Goal: Information Seeking & Learning: Check status

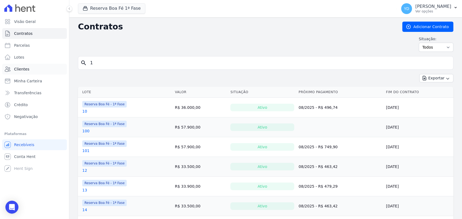
click at [40, 72] on link "Clientes" at bounding box center [34, 69] width 65 height 11
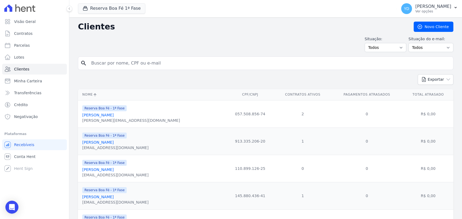
click at [102, 63] on input "search" at bounding box center [269, 63] width 363 height 11
paste input "Bruna Tamires De Paula Dias Bruno"
type input "Bruna Tamires De Paula Dias Bruno"
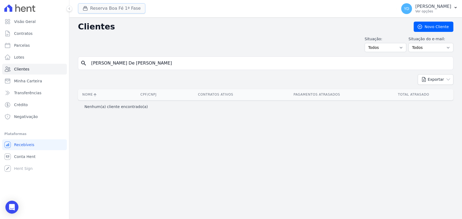
click at [121, 7] on button "Reserva Boa Fé 1ª Fase" at bounding box center [111, 8] width 67 height 10
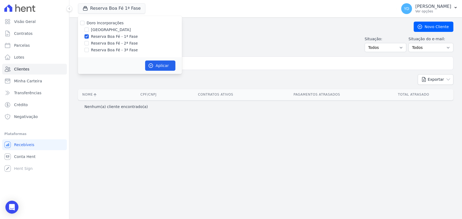
click at [109, 23] on label "Doro Incorporações" at bounding box center [105, 23] width 37 height 4
click at [84, 23] on input "Doro Incorporações" at bounding box center [82, 23] width 4 height 4
checkbox input "true"
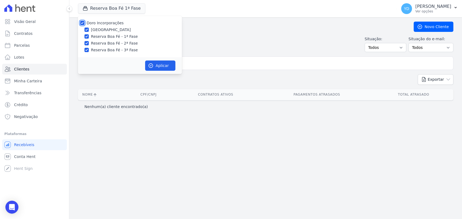
checkbox input "true"
click at [165, 67] on button "Aplicar" at bounding box center [160, 66] width 30 height 10
click at [217, 65] on input "Bruna Tamires De Paula Dias Bruno" at bounding box center [269, 63] width 363 height 11
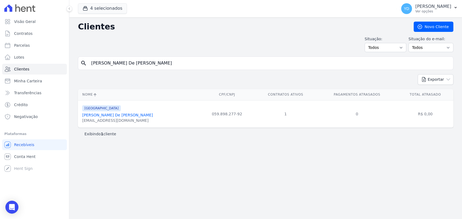
click at [143, 62] on input "Bruna Tamires De Paula Dias Bruno" at bounding box center [269, 63] width 363 height 11
paste input "o Gomes Vieira"
type input "Bruno Gomes Vieira"
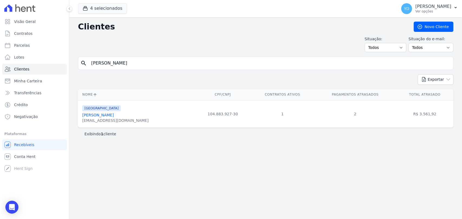
click at [154, 60] on input "Bruno Gomes Vieira" at bounding box center [269, 63] width 363 height 11
paste input "Fabio Mauricio Machado"
type input "Fabio Mauricio Machado"
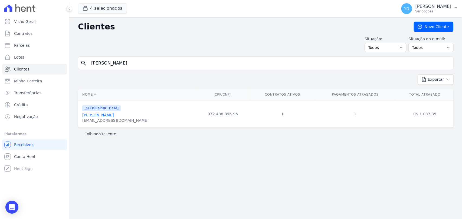
click at [155, 65] on input "Fabio Mauricio Machado" at bounding box center [269, 63] width 363 height 11
paste input "Ingrid Pí­coli Dos Santos"
type input "Ingrid Pí­coli Dos Santos"
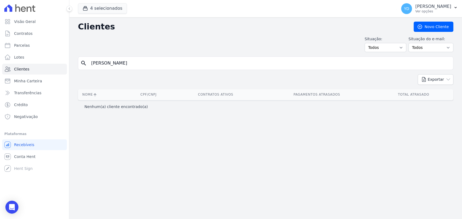
click at [161, 63] on input "Ingrid Pí­coli Dos Santos" at bounding box center [269, 63] width 363 height 11
type input "Ingrid Pí­coli Dos Santos"
click at [105, 65] on input "Ingrid Pí­coli Dos Santos" at bounding box center [269, 63] width 363 height 11
drag, startPoint x: 141, startPoint y: 65, endPoint x: 101, endPoint y: 65, distance: 40.0
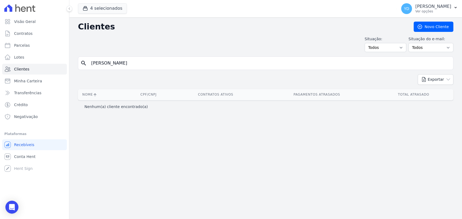
click at [101, 65] on input "Ingrid Pí­coli Dos Santos" at bounding box center [269, 63] width 363 height 11
type input "Ingrid"
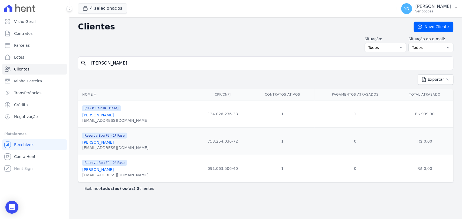
click at [164, 52] on div "Situação: Todos Adimplentes Inadimplentes Situação do e-mail: Todos Confirmado …" at bounding box center [265, 44] width 375 height 16
click at [165, 58] on input "Ingrid" at bounding box center [269, 63] width 363 height 11
paste input "Marcia Da Silva Rocha"
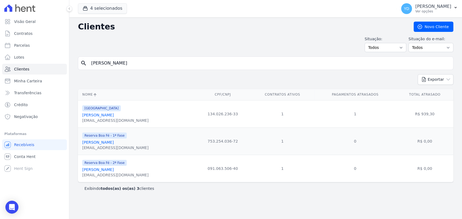
type input "Marcia Da Silva Rocha ,"
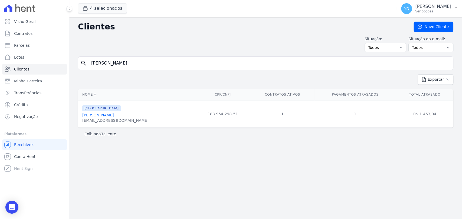
click at [131, 61] on input "Marcia Da Silva Rocha" at bounding box center [269, 63] width 363 height 11
paste input "Sarah Rocha Silva"
type input "Sarah Rocha Silva"
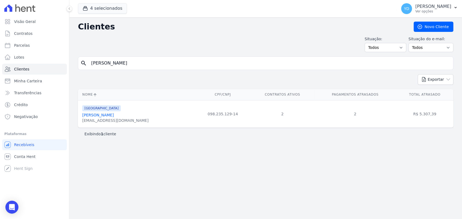
click at [131, 58] on input "Sarah Rocha Silva" at bounding box center [269, 63] width 363 height 11
paste input "Vitoria Stephanie Da Silva Ferreir"
type input "Vitoria Stephanie Da Silva Ferreira"
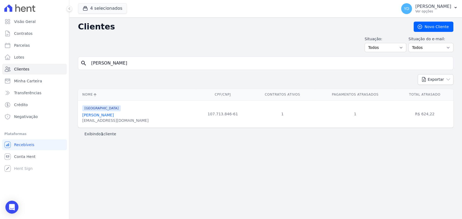
click at [180, 59] on input "Vitoria Stephanie Da Silva Ferreira" at bounding box center [269, 63] width 363 height 11
paste input "Ana Lívia Maurí­cio Perdigão"
type input "Ana Lívia Maurí­cio Perdigão"
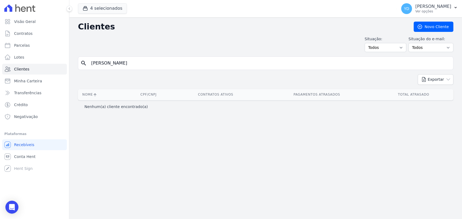
drag, startPoint x: 110, startPoint y: 63, endPoint x: 230, endPoint y: 62, distance: 119.8
click at [228, 63] on input "Ana Lívia Maurí­cio Perdigão" at bounding box center [269, 63] width 363 height 11
type input "Ana Lívia"
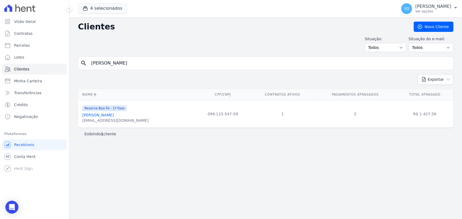
click at [156, 64] on input "Ana Lívia" at bounding box center [269, 63] width 363 height 11
paste input "Guilherme Nunes Da Silv"
type input "Guilherme Nunes Da Silva"
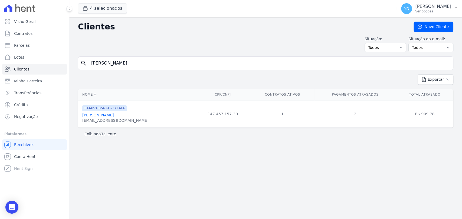
click at [136, 67] on input "Guilherme Nunes Da Silva" at bounding box center [269, 63] width 363 height 11
paste input "stavo Rodrigues Laje"
type input "Gustavo Rodrigues Laje"
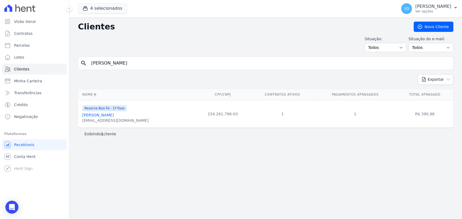
click at [156, 65] on input "Gustavo Rodrigues Laje" at bounding box center [269, 63] width 363 height 11
paste input "Vania Aparecida Da Silva"
type input "Vania Aparecida Da Silva"
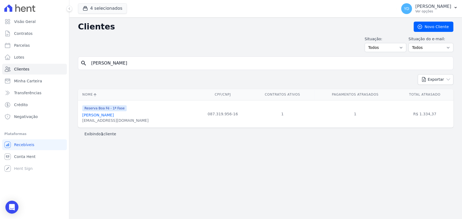
click at [136, 59] on input "Vania Aparecida Da Silva" at bounding box center [269, 63] width 363 height 11
paste input "Yan Assis Gomes"
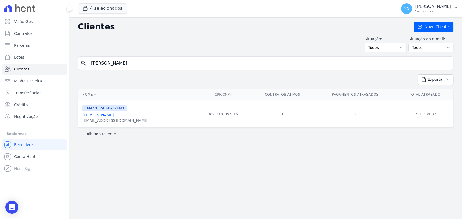
type input "Yan Assis Gomes"
drag, startPoint x: 143, startPoint y: 49, endPoint x: 144, endPoint y: 59, distance: 9.8
click at [143, 53] on div "Clientes Novo Cliente Situação: Todos Adimplentes Inadimplentes Situação do e-m…" at bounding box center [265, 118] width 392 height 202
click at [144, 59] on input "Yan Assis Gomes" at bounding box center [269, 63] width 363 height 11
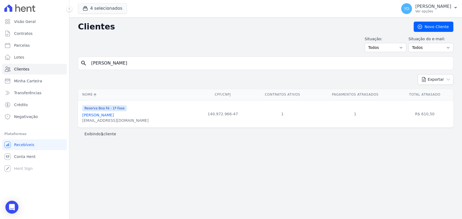
click at [144, 59] on input "Yan Assis Gomes" at bounding box center [269, 63] width 363 height 11
paste input "Filipe De Oliveira Fernand"
type input "Filipe De Oliveira Fernandes"
click at [158, 64] on input "Filipe De Oliveira Fernandes" at bounding box center [269, 63] width 363 height 11
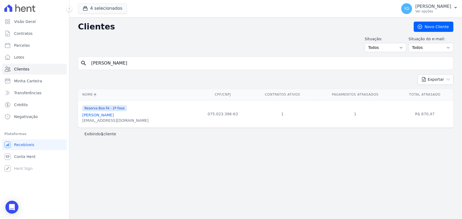
click at [158, 64] on input "Filipe De Oliveira Fernandes" at bounding box center [269, 63] width 363 height 11
paste input "Geferson Gomes De Araujo"
type input "Geferson Gomes De Araujo"
click at [158, 68] on input "Geferson Gomes De Araujo" at bounding box center [269, 63] width 363 height 11
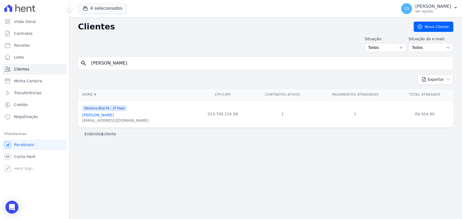
click at [158, 68] on input "Geferson Gomes De Araujo" at bounding box center [269, 63] width 363 height 11
paste input "Izaias De Souza Moutinho Junior"
type input "Izaias De Souza Moutinho Junior"
click at [141, 61] on input "Izaias De Souza Moutinho Junior" at bounding box center [269, 63] width 363 height 11
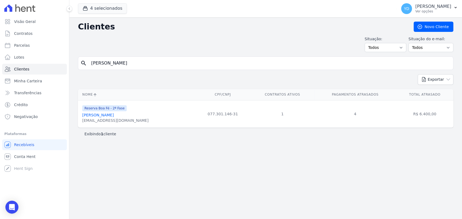
click at [141, 61] on input "Izaias De Souza Moutinho Junior" at bounding box center [269, 63] width 363 height 11
paste input "Jardel Lage Louzada"
type input "Jardel Lage Louzada"
click at [177, 65] on input "Jardel Lage Louzada" at bounding box center [269, 63] width 363 height 11
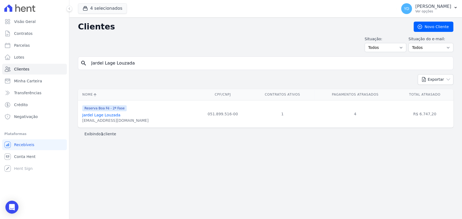
click at [177, 65] on input "Jardel Lage Louzada" at bounding box center [269, 63] width 363 height 11
paste input "ose Fernando Felix Junior"
type input "Jose Fernando Felix Junior"
click at [142, 61] on input "Jose Fernando Felix Junior" at bounding box center [269, 63] width 363 height 11
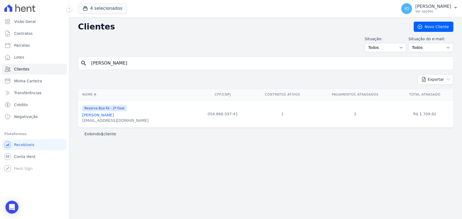
click at [142, 61] on input "Jose Fernando Felix Junior" at bounding box center [269, 63] width 363 height 11
paste input "Marcos Eliezer Do Nascimento"
type input "Marcos Eliezer Do Nascimento"
click at [156, 65] on input "Marcos Eliezer Do Nascimento" at bounding box center [269, 63] width 363 height 11
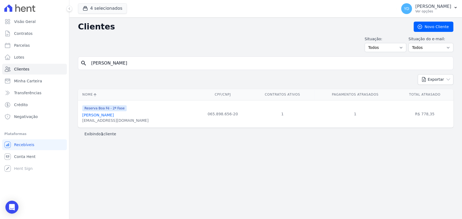
click at [156, 65] on input "Marcos Eliezer Do Nascimento" at bounding box center [269, 63] width 363 height 11
paste input "Pedro Thiago Mont Mor Lopes"
type input "Pedro Thiago Mont Mor Lopes"
click at [157, 67] on input "Pedro Thiago Mont Mor Lopes" at bounding box center [269, 63] width 363 height 11
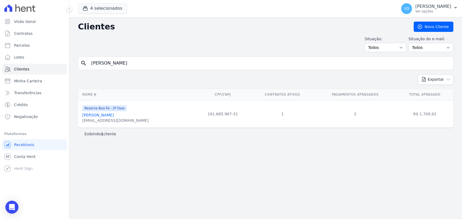
click at [157, 67] on input "Pedro Thiago Mont Mor Lopes" at bounding box center [269, 63] width 363 height 11
paste input "Reginaldo Luiz Carneiro"
type input "Reginaldo Luiz Carneiro"
drag, startPoint x: 171, startPoint y: 69, endPoint x: 167, endPoint y: 63, distance: 7.1
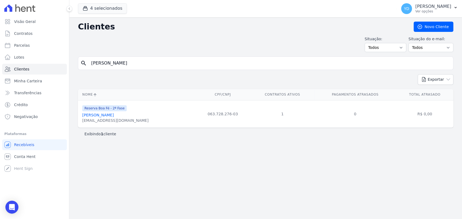
click at [171, 69] on div "search Reginaldo Luiz Carneiro" at bounding box center [265, 64] width 375 height 14
click at [167, 63] on input "Reginaldo Luiz Carneiro" at bounding box center [269, 63] width 363 height 11
paste input "Thiago Meggiolaro Gomury"
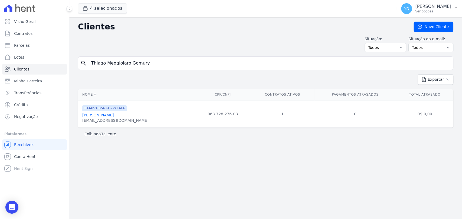
type input "Thiago Meggiolaro Gomury"
click at [160, 61] on input "Thiago Meggiolaro Gomury" at bounding box center [269, 63] width 363 height 11
paste input "Antonio Venancio De Almeida"
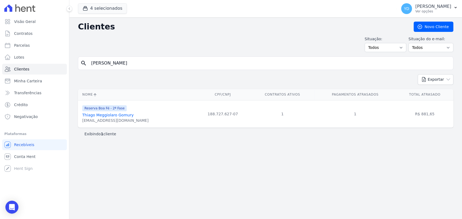
type input "Antonio Venancio De Almeida"
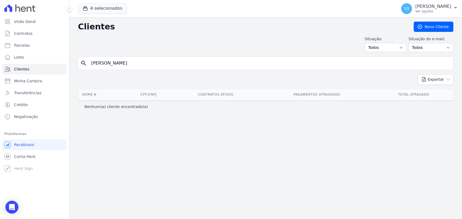
drag, startPoint x: 109, startPoint y: 63, endPoint x: 251, endPoint y: 64, distance: 142.3
click at [251, 64] on input "Antonio Venancio De Almeida" at bounding box center [269, 63] width 363 height 11
type input "[PERSON_NAME]"
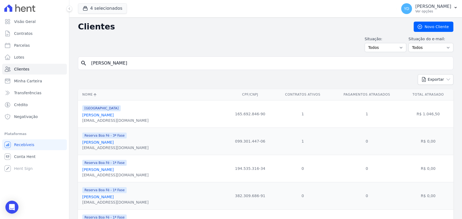
click at [177, 62] on input "[PERSON_NAME]" at bounding box center [269, 63] width 363 height 11
paste input "Cleber Milson Campos"
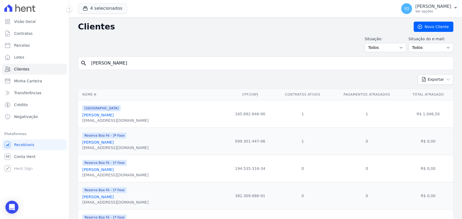
type input "Cleber Milson Campos"
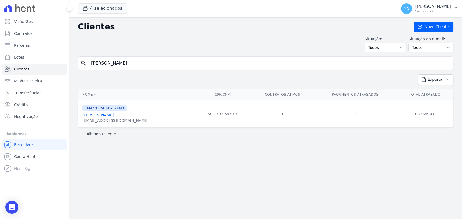
click at [132, 61] on input "Cleber Milson Campos" at bounding box center [269, 63] width 363 height 11
paste input "Derlaine Paula Rosa Da Silva"
type input "Derlaine Paula Rosa Da Silva"
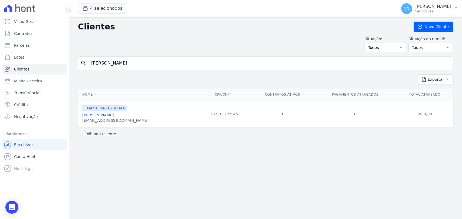
click at [166, 55] on div "Clientes Novo Cliente Situação: Todos Adimplentes Inadimplentes Situação do e-m…" at bounding box center [265, 118] width 392 height 202
click at [166, 59] on input "Derlaine Paula Rosa Da Silva" at bounding box center [269, 63] width 363 height 11
type input "V"
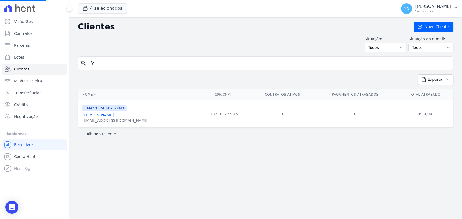
click at [166, 59] on input "V" at bounding box center [269, 63] width 363 height 11
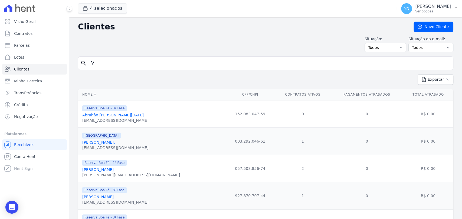
click at [112, 65] on input "V" at bounding box center [269, 63] width 363 height 11
paste input "Faema Dos Santos Cunha"
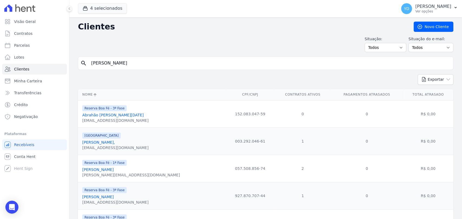
type input "Faema Dos Santos Cunha"
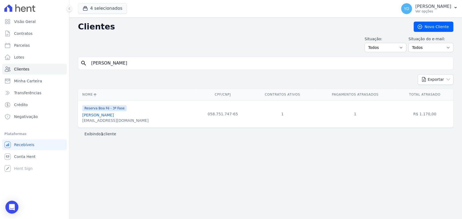
click at [159, 61] on input "Faema Dos Santos Cunha" at bounding box center [269, 63] width 363 height 11
paste input "laviane Aparecida De Almeida Gomes"
type input "Flaviane Aparecida De Almeida Gomes"
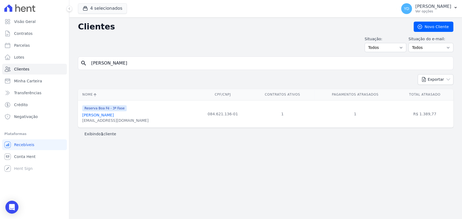
click at [139, 62] on input "Flaviane Aparecida De Almeida Gomes" at bounding box center [269, 63] width 363 height 11
paste input "Josiane Aparecida Da Silva"
type input "Josiane Aparecida Da Silva"
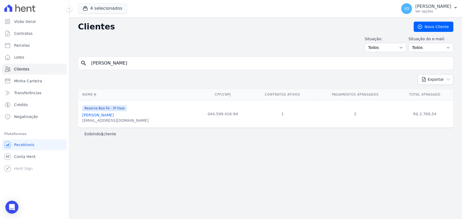
click at [179, 55] on div "Clientes Novo Cliente Situação: Todos Adimplentes Inadimplentes Situação do e-m…" at bounding box center [265, 118] width 392 height 202
click at [180, 57] on div "Clientes Novo Cliente Situação: Todos Adimplentes Inadimplentes Situação do e-m…" at bounding box center [265, 118] width 392 height 202
click at [180, 61] on input "Josiane Aparecida Da Silva" at bounding box center [269, 63] width 363 height 11
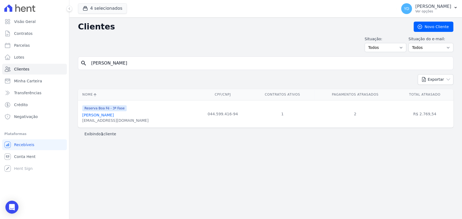
paste input "ulio Cesar Koerich"
type input "Julio Cesar Koerich"
drag, startPoint x: 162, startPoint y: 75, endPoint x: 161, endPoint y: 72, distance: 3.7
click at [162, 75] on div "Exportar PDF CSV Dimob 2024" at bounding box center [265, 81] width 375 height 15
click at [162, 68] on input "Julio Cesar Koerich" at bounding box center [269, 63] width 363 height 11
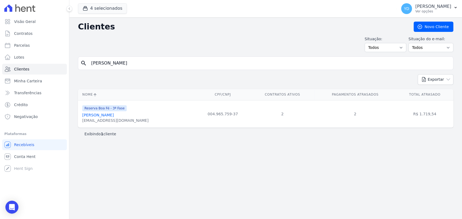
click at [162, 68] on input "Julio Cesar Koerich" at bounding box center [269, 63] width 363 height 11
paste input "Luiz Claudio Da Silva"
type input "Luiz Claudio Da Silva"
click at [139, 64] on input "Luiz Claudio Da Silva" at bounding box center [269, 63] width 363 height 11
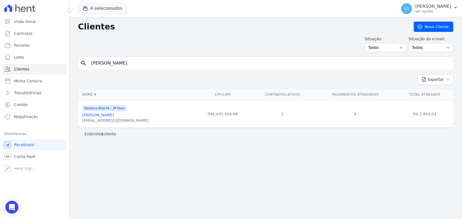
click at [139, 64] on input "Luiz Claudio Da Silva" at bounding box center [269, 63] width 363 height 11
paste input "Rafael Vicente Pereira Da Silva"
type input "Rafael Vicente Pereira Da Silva"
click at [155, 64] on input "Rafael Vicente Pereira Da Silva" at bounding box center [269, 63] width 363 height 11
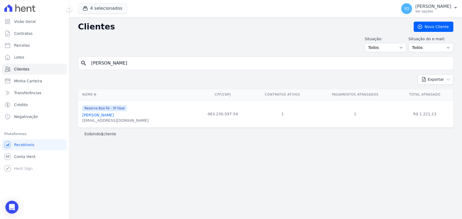
click at [155, 64] on input "Rafael Vicente Pereira Da Silva" at bounding box center [269, 63] width 363 height 11
paste input "nicius Dos Reis Rodrigues"
type input "Rafael Vinicius Dos Reis Rodrigues"
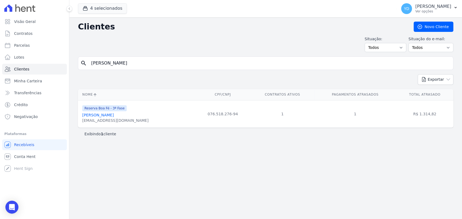
click at [182, 70] on form "search Rafael Vinicius Dos Reis Rodrigues" at bounding box center [265, 66] width 375 height 18
click at [182, 68] on input "Rafael Vinicius Dos Reis Rodrigues" at bounding box center [269, 63] width 363 height 11
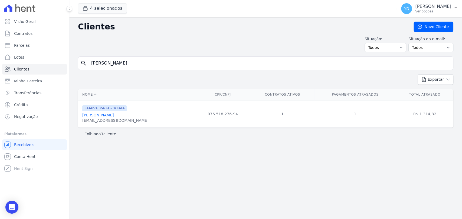
paste input "iane Pereira Guimarães"
type input "Raiane Pereira Guimarães"
click at [130, 67] on input "Raiane Pereira Guimarães" at bounding box center [269, 63] width 363 height 11
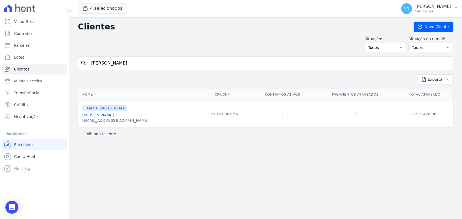
paste input "Thiago Da Silva"
type input "Thiago Da Silva"
click at [139, 62] on input "Thiago Da Silva" at bounding box center [269, 63] width 363 height 11
paste input "Tiago Abreu Poncio"
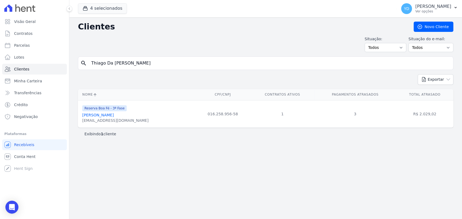
click at [139, 62] on input "Thiago Da Tiago Abreu Poncio" at bounding box center [269, 63] width 363 height 11
type input "Thiago Da Tiago Abreu Poncio"
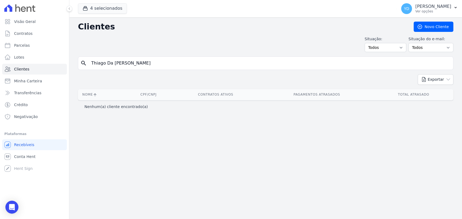
click at [139, 62] on input "Thiago Da Tiago Abreu Poncio" at bounding box center [269, 63] width 363 height 11
click at [140, 62] on input "Thiago Da Tiago Abreu Poncio" at bounding box center [269, 63] width 363 height 11
paste input "search"
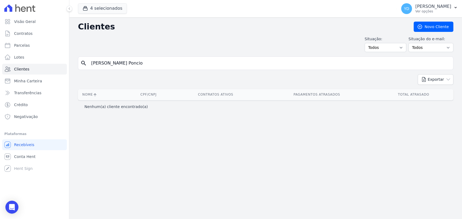
type input "Tiago Abreu Poncio"
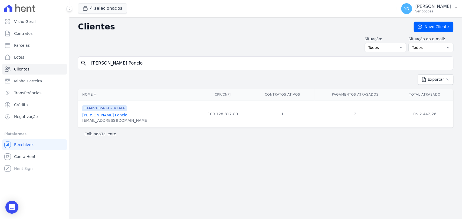
click at [141, 66] on input "Tiago Abreu Poncio" at bounding box center [269, 63] width 363 height 11
paste input "Vanda Pomin De Freitas Silva"
type input "Vanda Pomin De Freitas Silva"
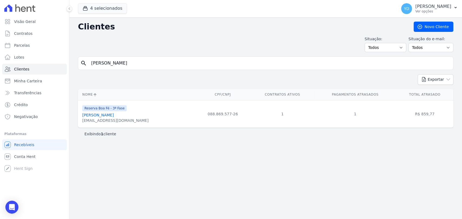
click at [150, 64] on input "Vanda Pomin De Freitas Silva" at bounding box center [269, 63] width 363 height 11
paste input "Woodson Sahuan Rodrigues Mattos"
type input "Woodson Sahuan Rodrigues Mattos"
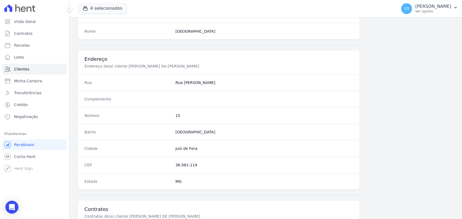
scroll to position [286, 0]
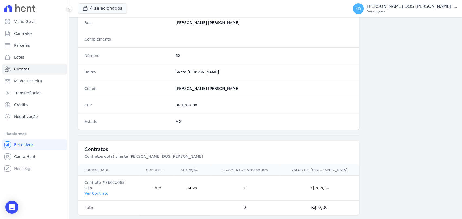
scroll to position [286, 0]
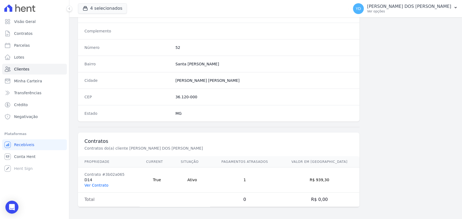
click at [103, 186] on link "Ver Contrato" at bounding box center [96, 185] width 24 height 4
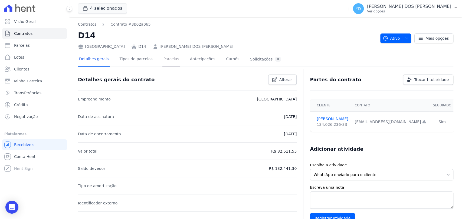
click at [165, 61] on link "Parcelas" at bounding box center [171, 59] width 18 height 14
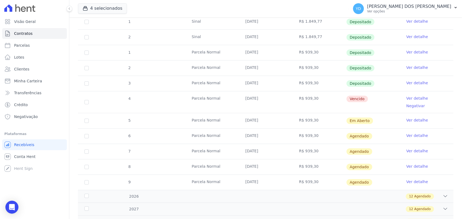
scroll to position [150, 0]
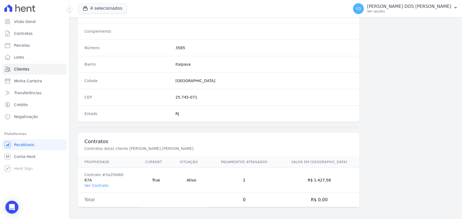
scroll to position [286, 0]
click at [96, 184] on link "Ver Contrato" at bounding box center [96, 185] width 24 height 4
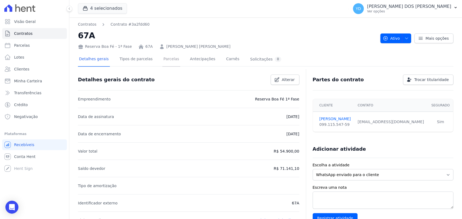
click at [168, 62] on link "Parcelas" at bounding box center [171, 59] width 18 height 14
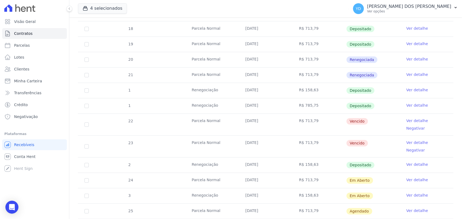
scroll to position [120, 0]
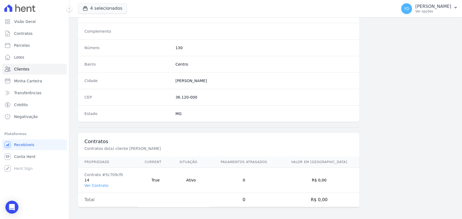
scroll to position [286, 0]
